Goal: Information Seeking & Learning: Learn about a topic

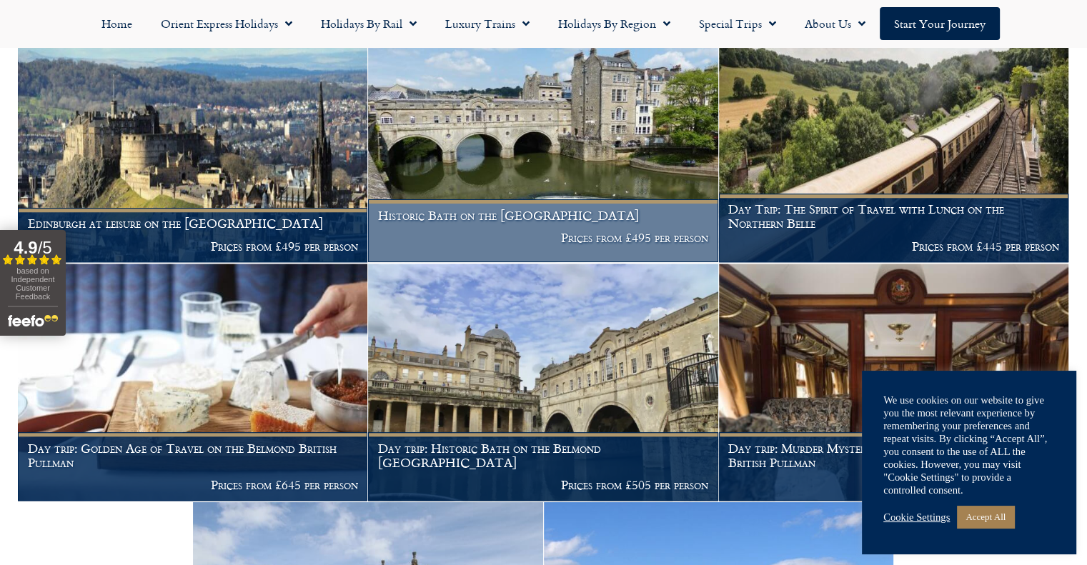
scroll to position [1365, 0]
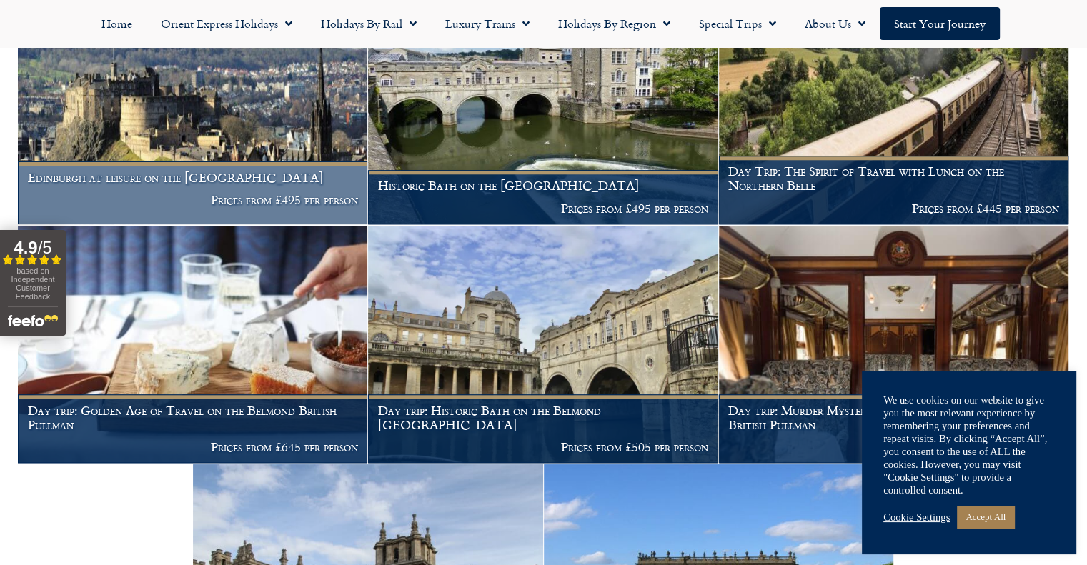
click at [262, 193] on p "Prices from £495 per person" at bounding box center [193, 200] width 330 height 14
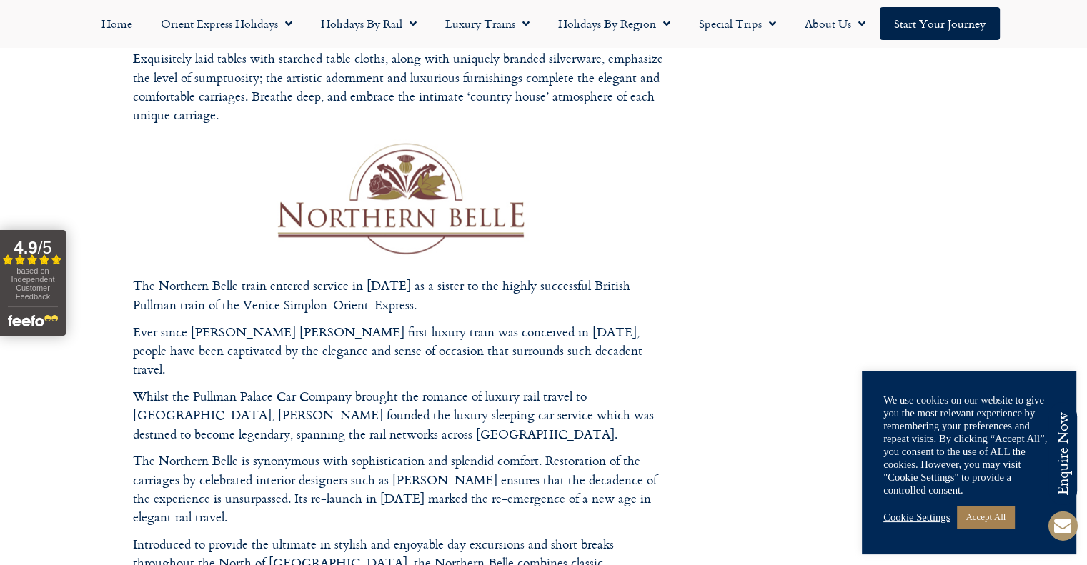
scroll to position [1929, 0]
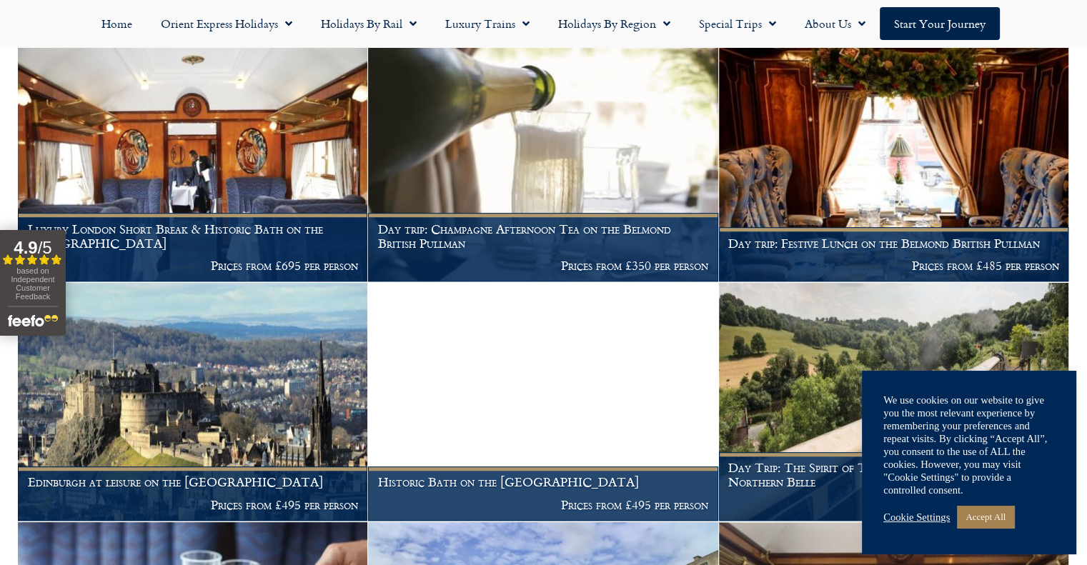
scroll to position [1072, 0]
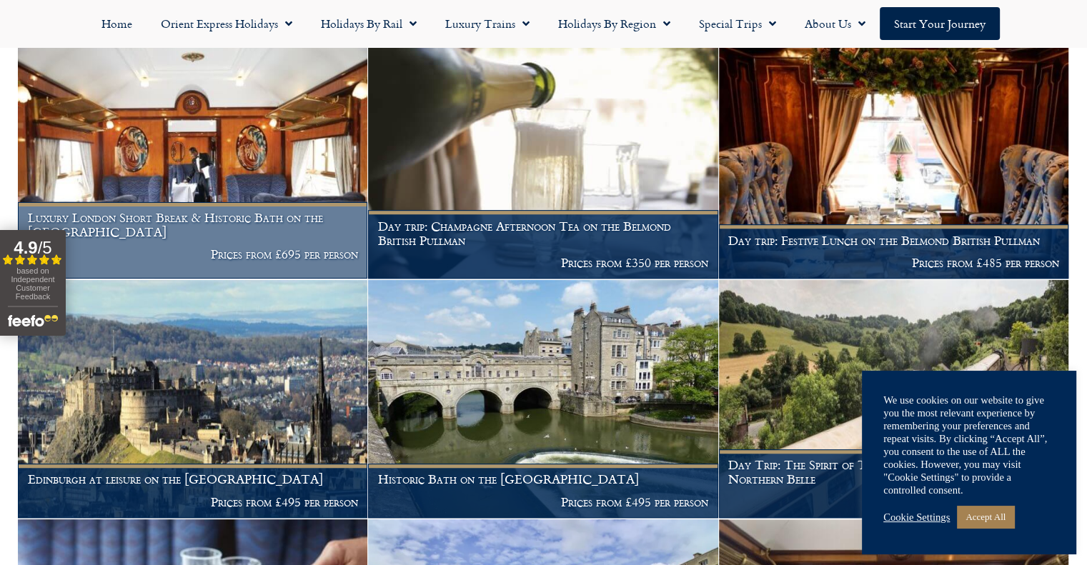
click at [249, 247] on p "Prices from £695 per person" at bounding box center [193, 254] width 330 height 14
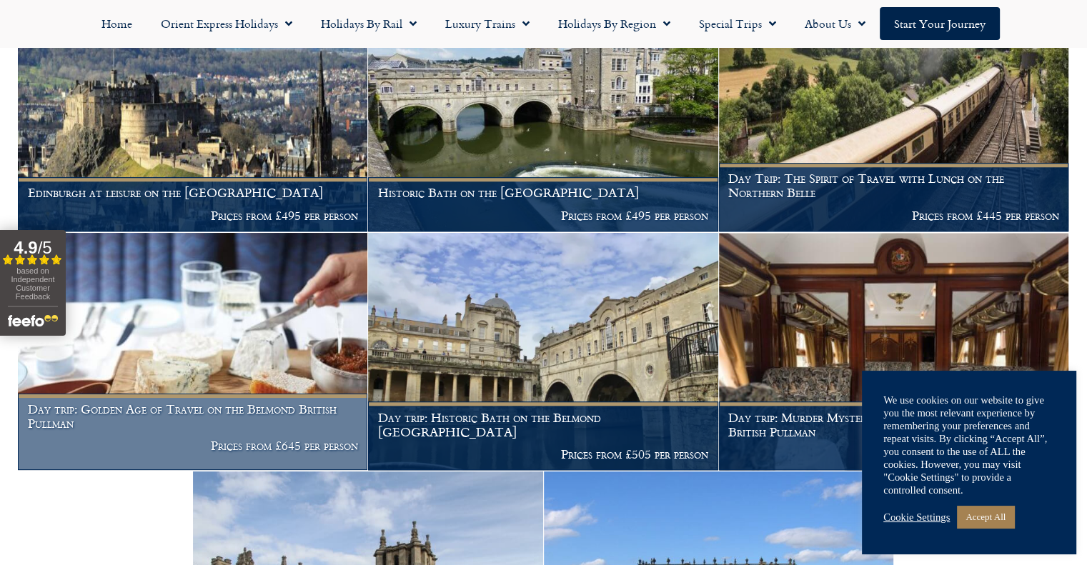
scroll to position [1429, 0]
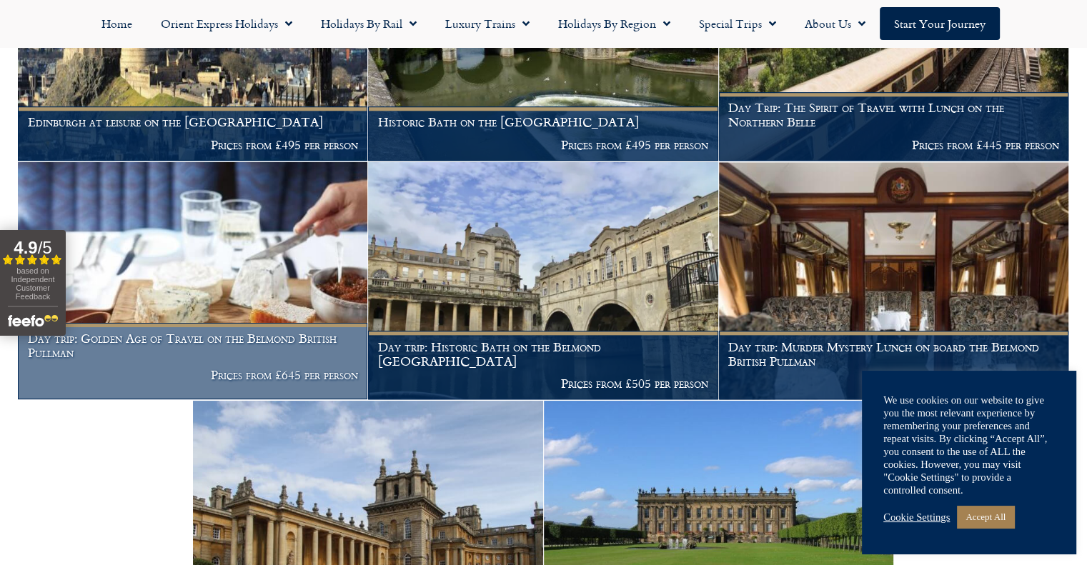
click at [253, 334] on h1 "Day trip: Golden Age of Travel on the Belmond British Pullman" at bounding box center [193, 346] width 330 height 28
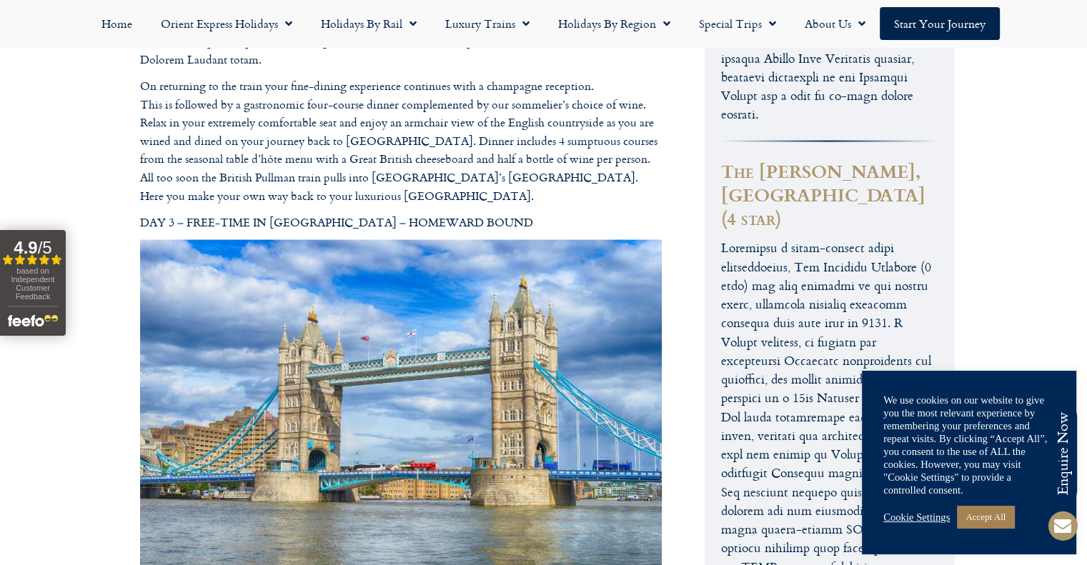
scroll to position [2786, 0]
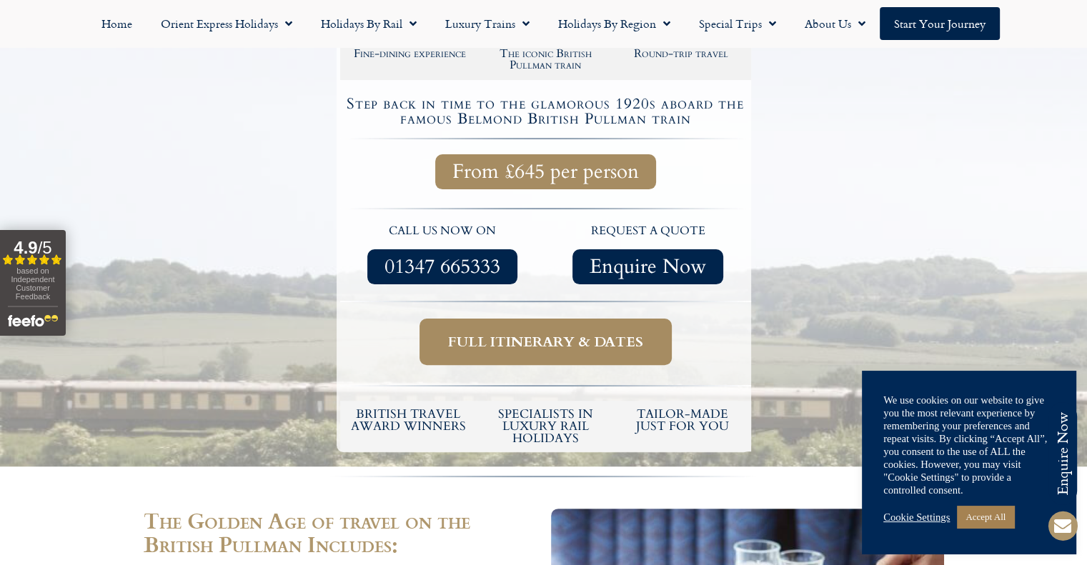
scroll to position [357, 0]
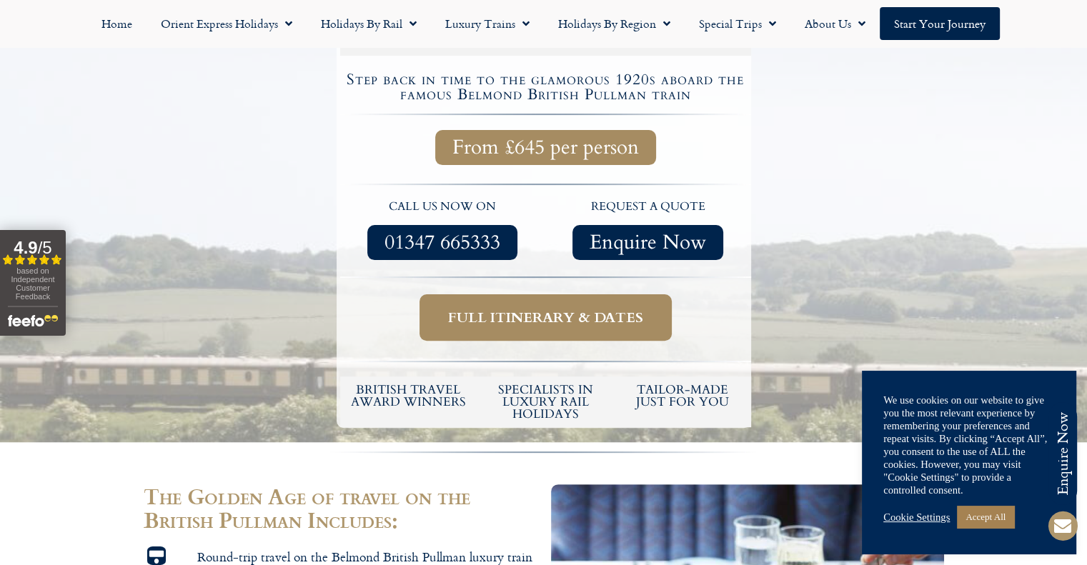
click at [542, 312] on span "Full itinerary & dates" at bounding box center [545, 318] width 195 height 18
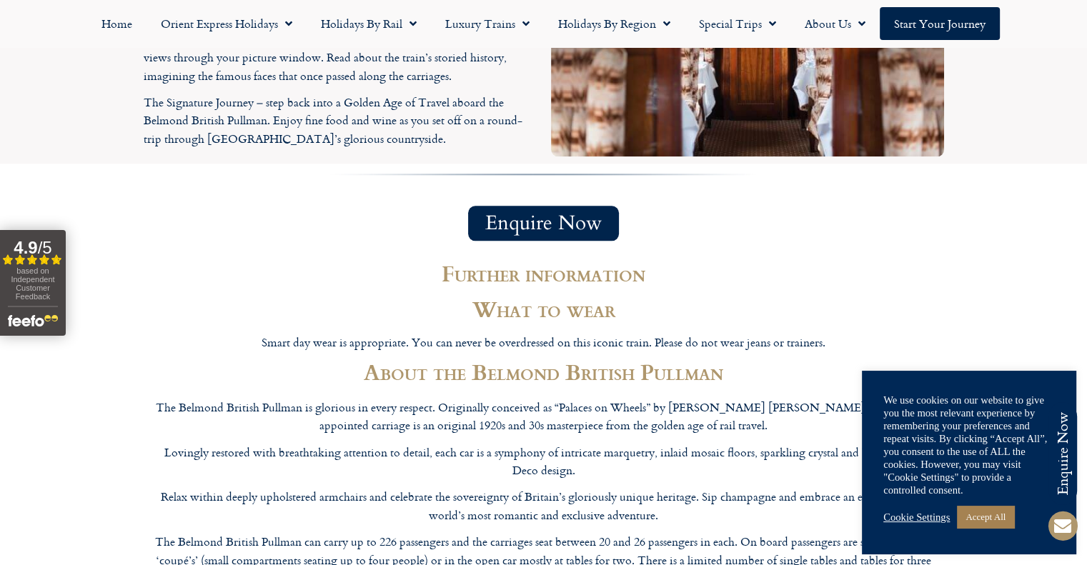
scroll to position [1643, 0]
